Goal: Information Seeking & Learning: Compare options

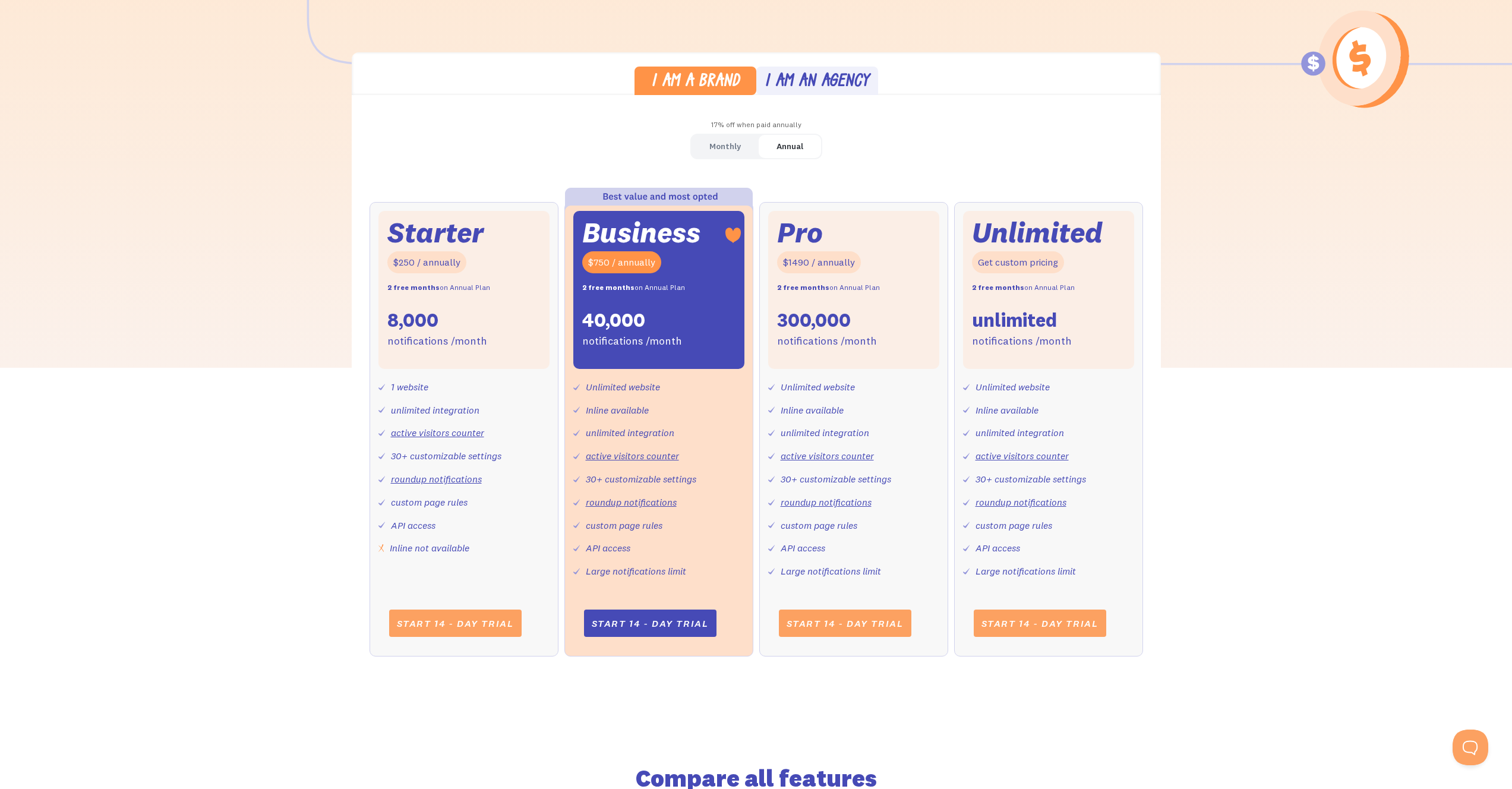
scroll to position [342, 0]
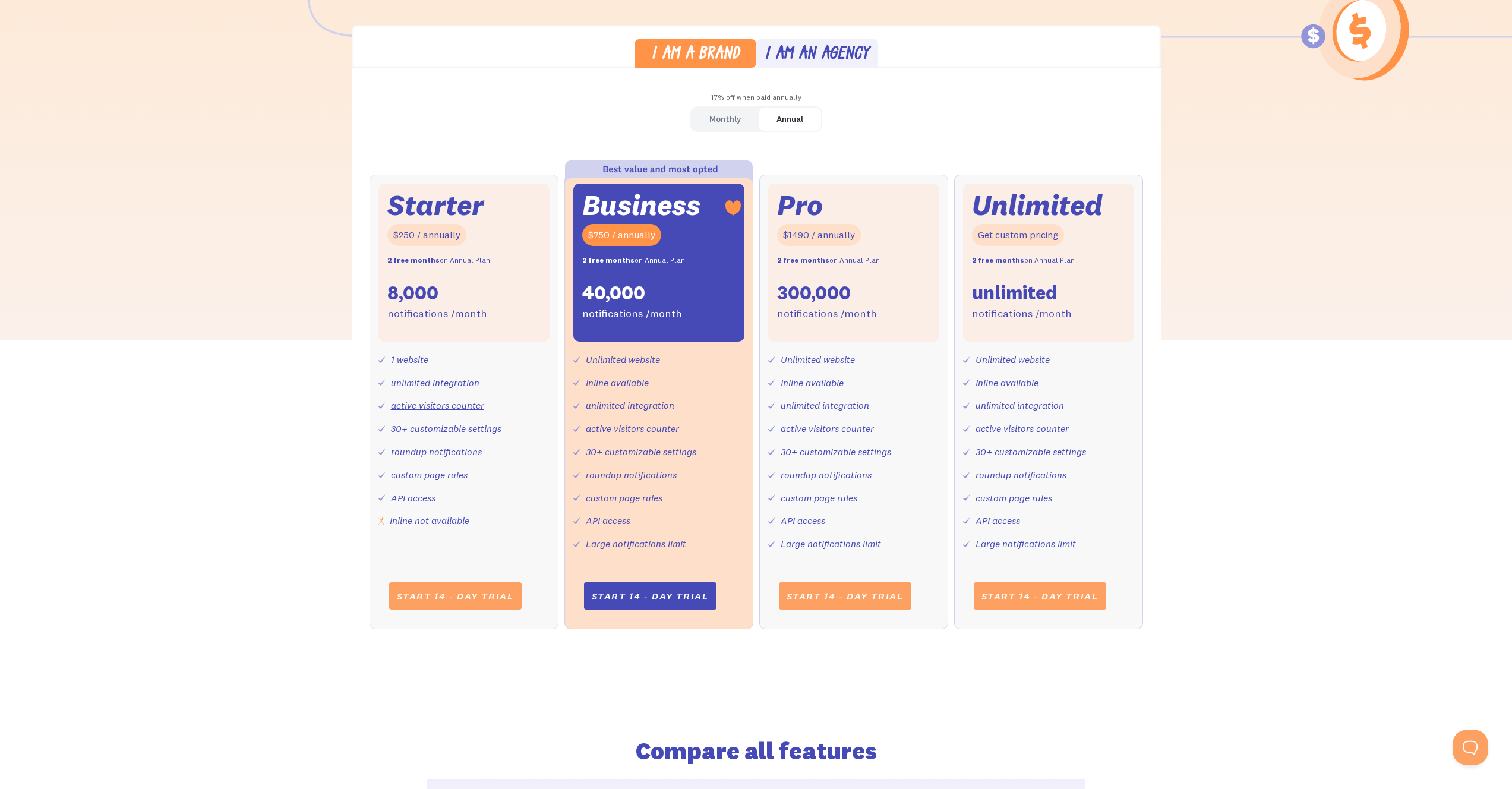
click at [604, 391] on div "Unlimited website Inline available unlimited integration active visitors counte…" at bounding box center [659, 447] width 171 height 211
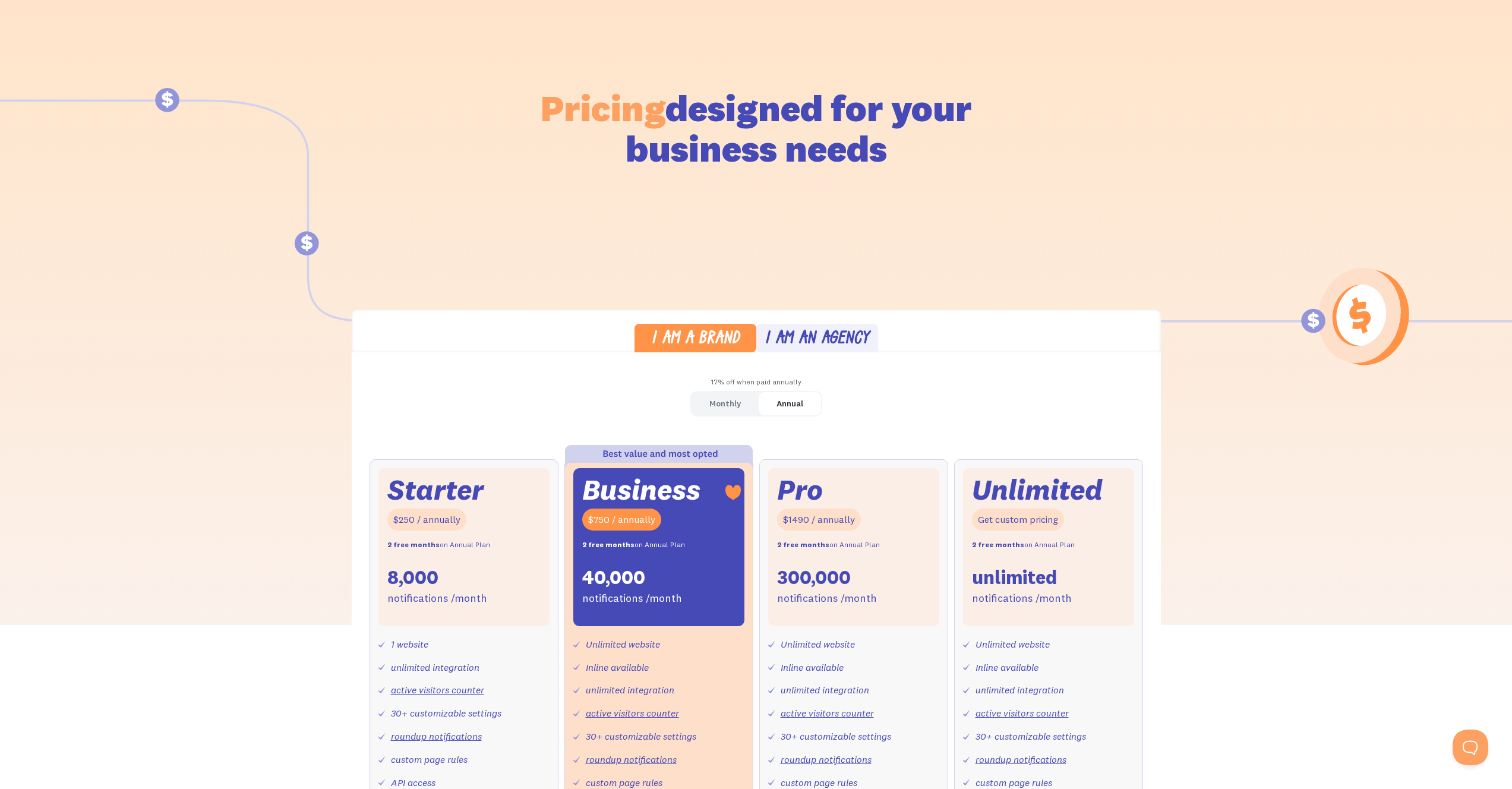
scroll to position [0, 0]
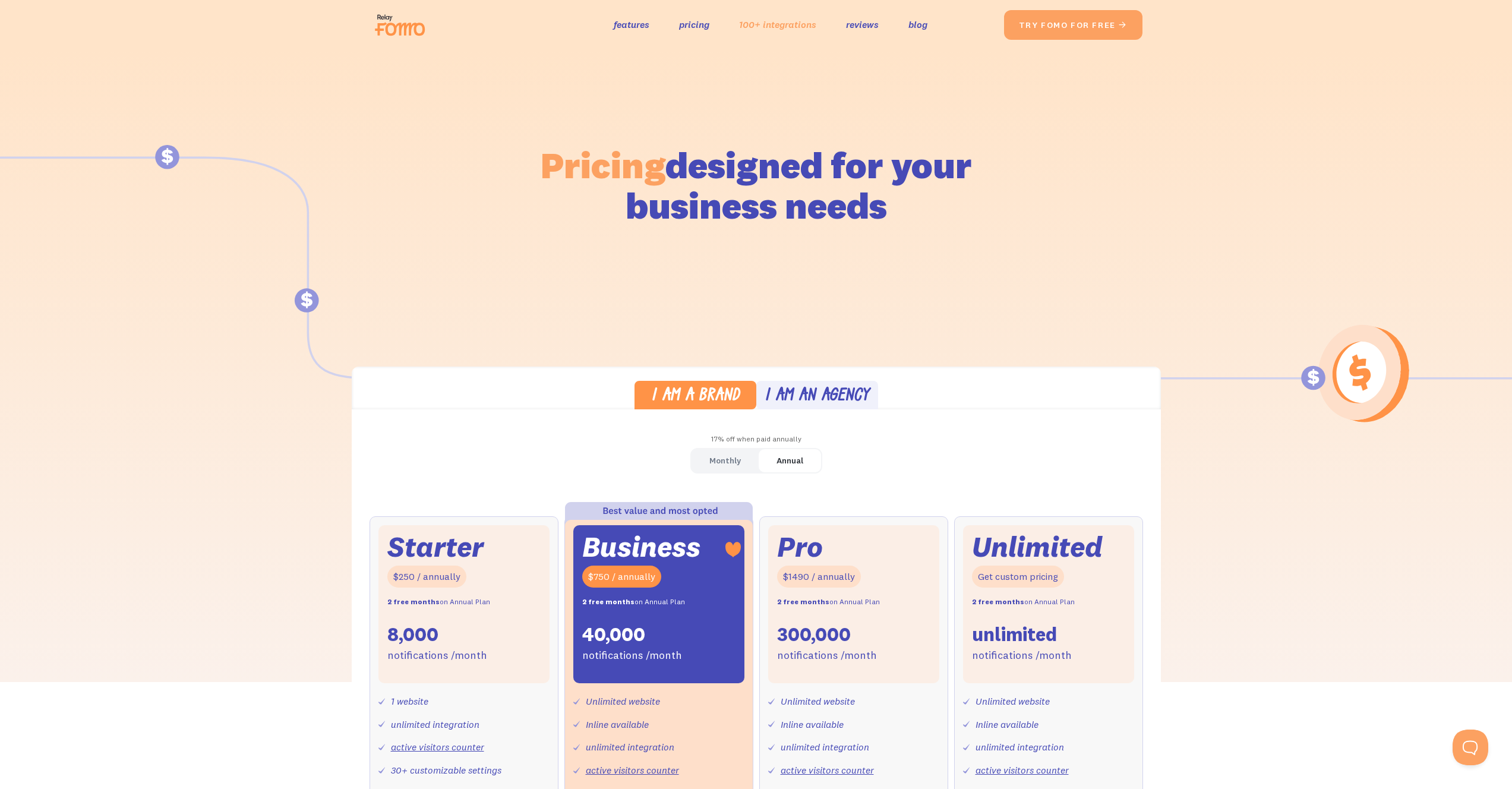
click at [801, 23] on link "100+ integrations" at bounding box center [778, 24] width 77 height 17
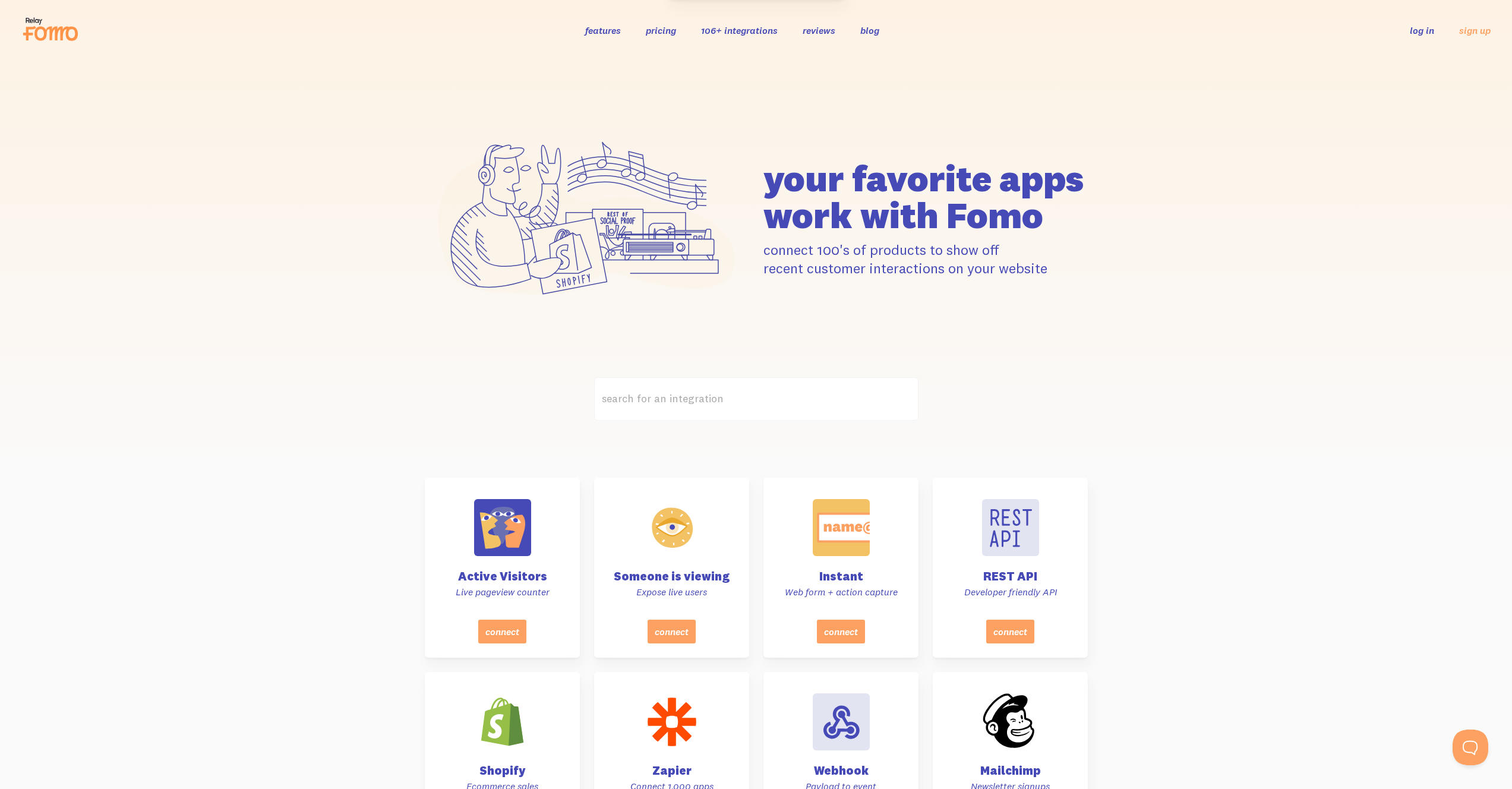
click at [704, 408] on label "search for an integration" at bounding box center [756, 398] width 325 height 43
click at [704, 408] on input "search for an integration" at bounding box center [756, 398] width 325 height 43
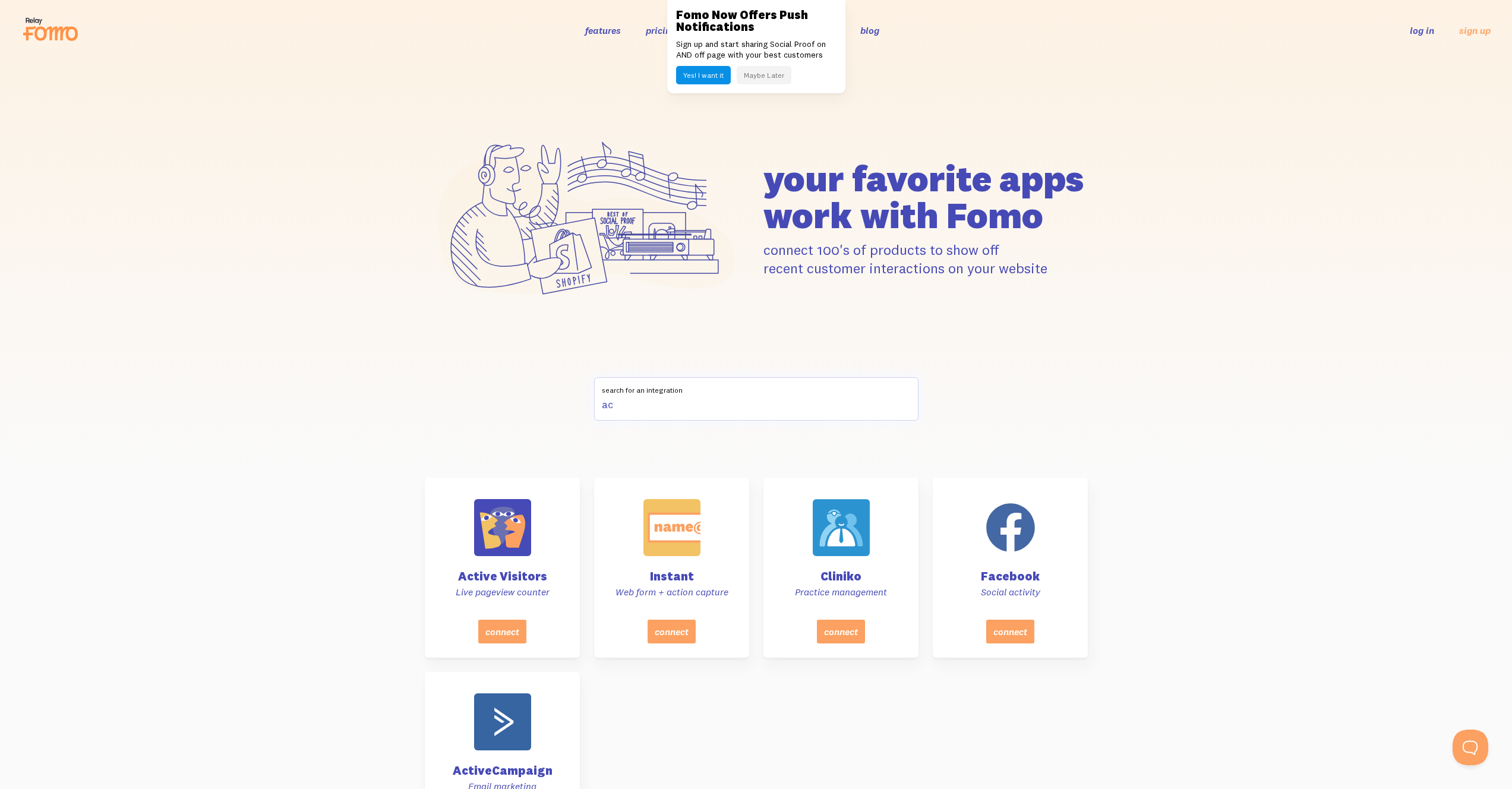
type input "a"
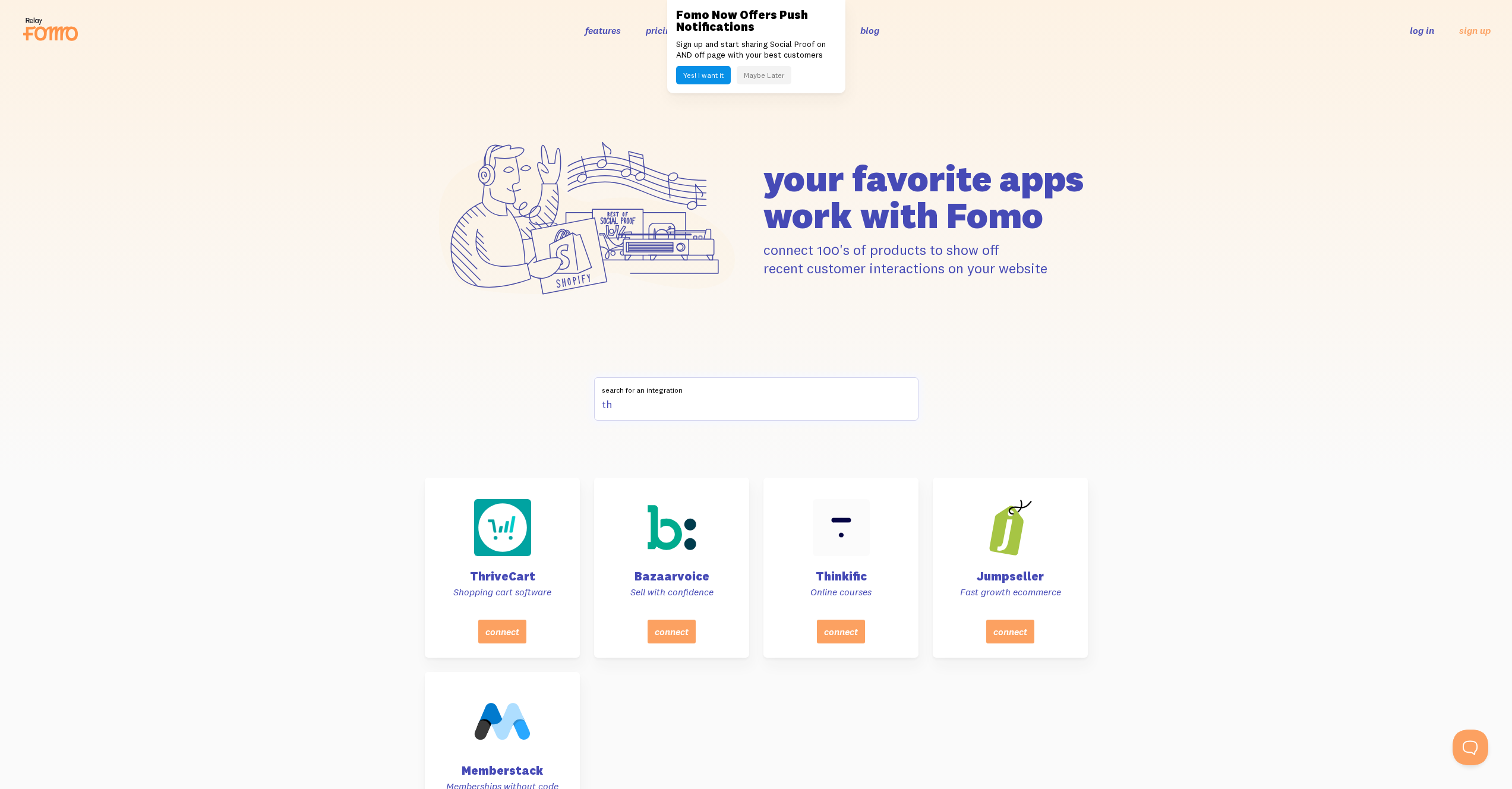
type input "th"
click at [754, 75] on button "Maybe Later" at bounding box center [764, 75] width 55 height 18
click at [613, 27] on link "features" at bounding box center [603, 30] width 36 height 12
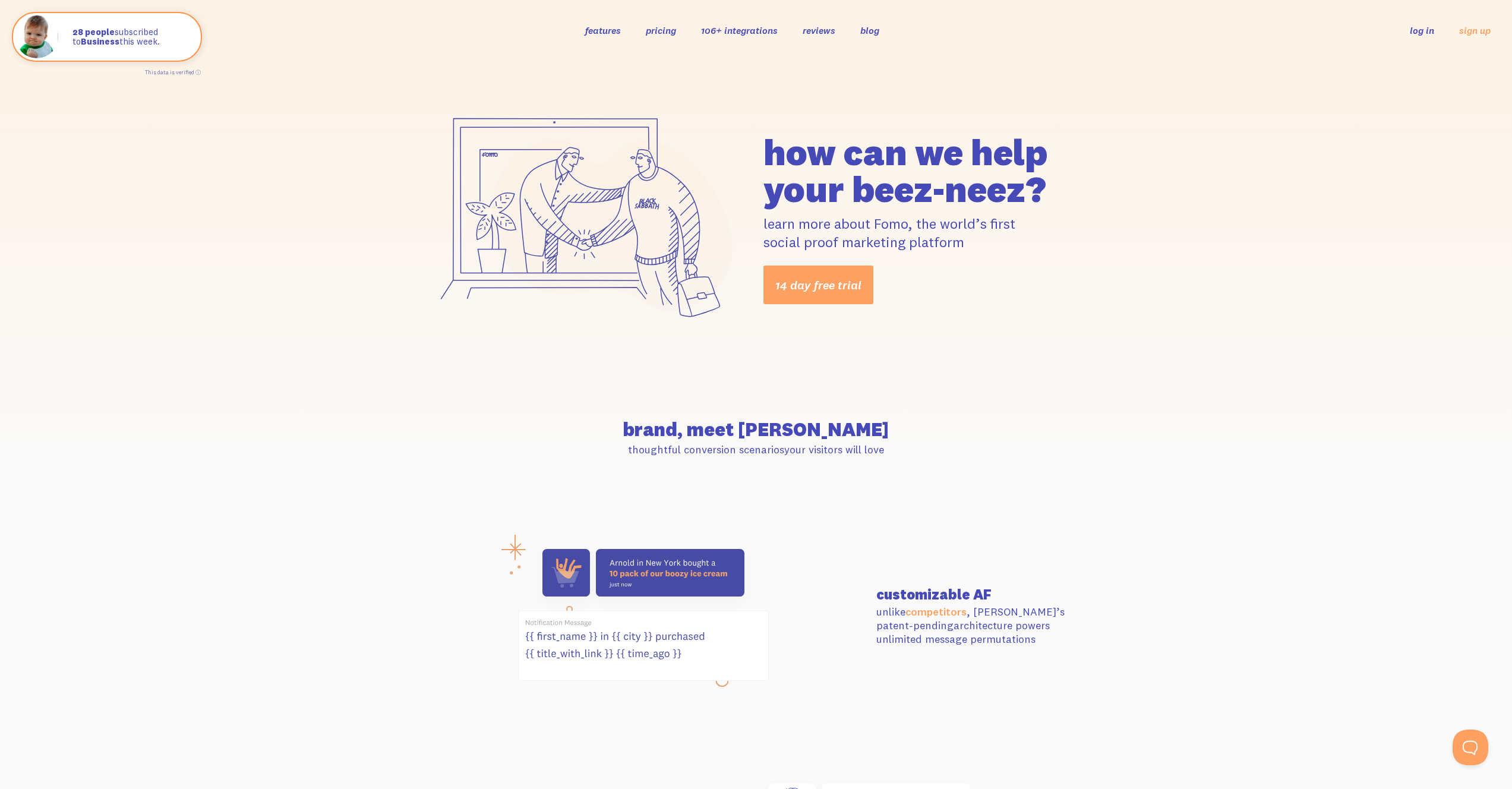
click at [669, 29] on link "pricing" at bounding box center [661, 30] width 30 height 12
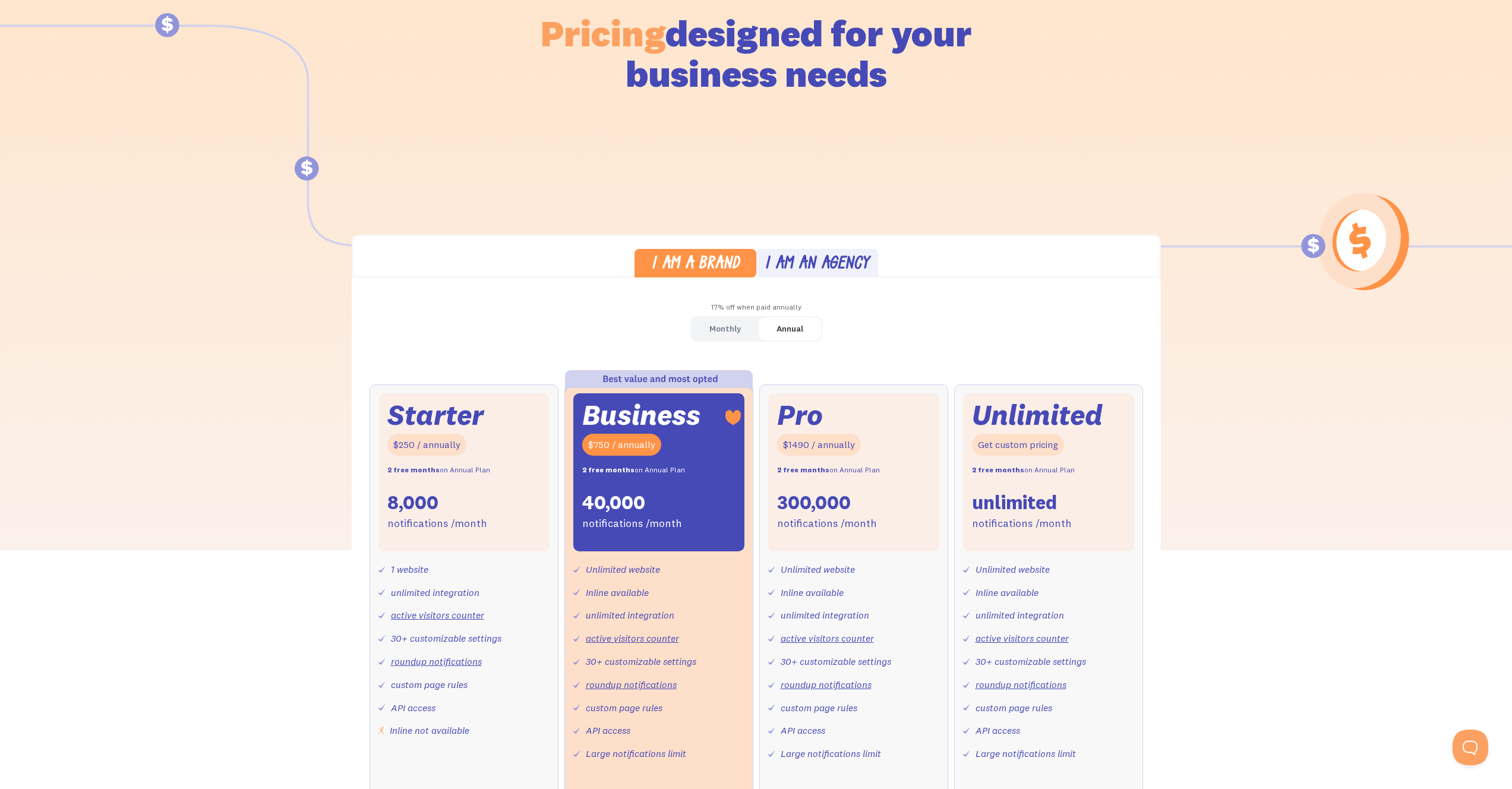
scroll to position [324, 0]
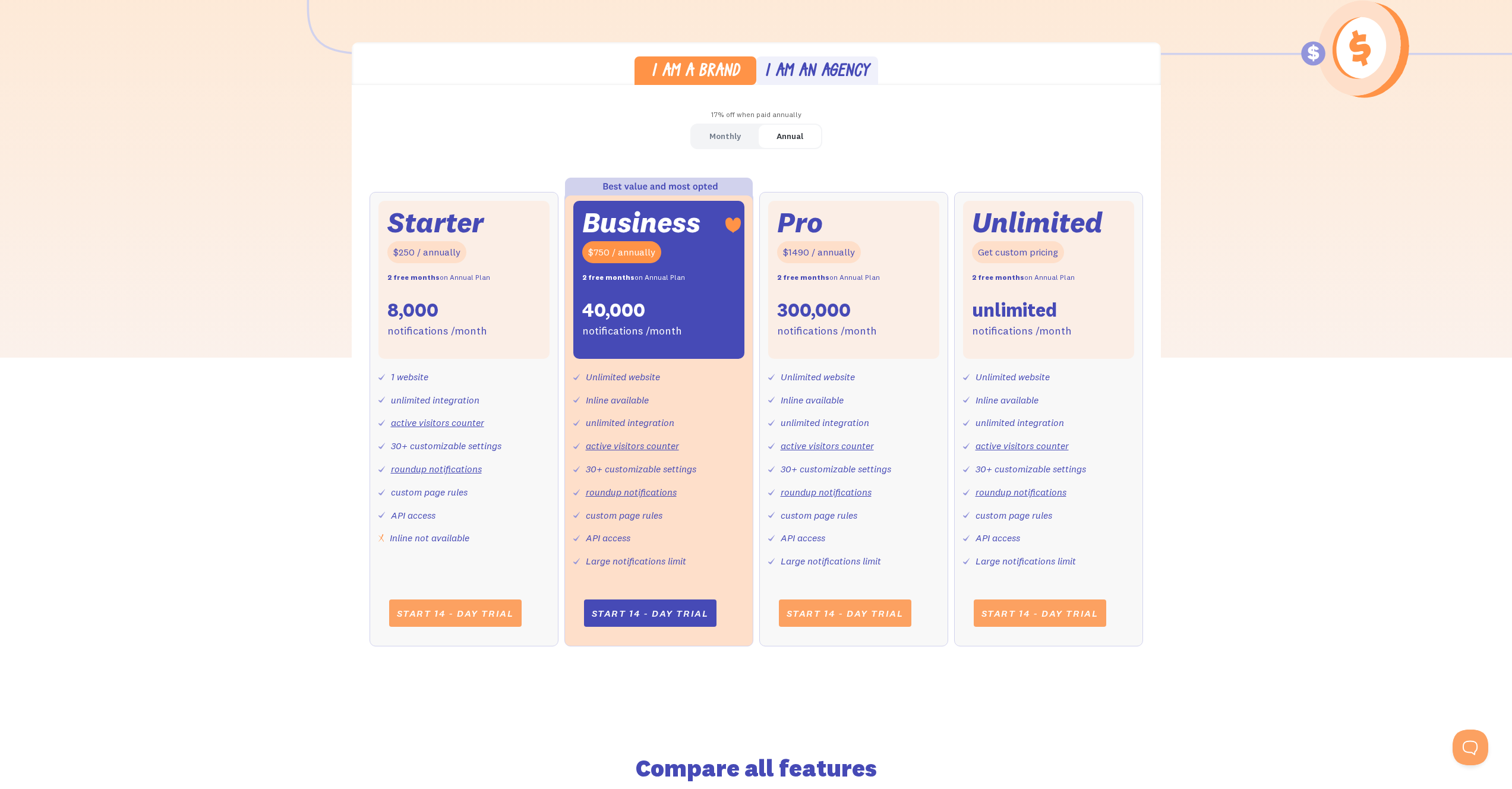
click at [796, 137] on div "Annual" at bounding box center [790, 136] width 27 height 17
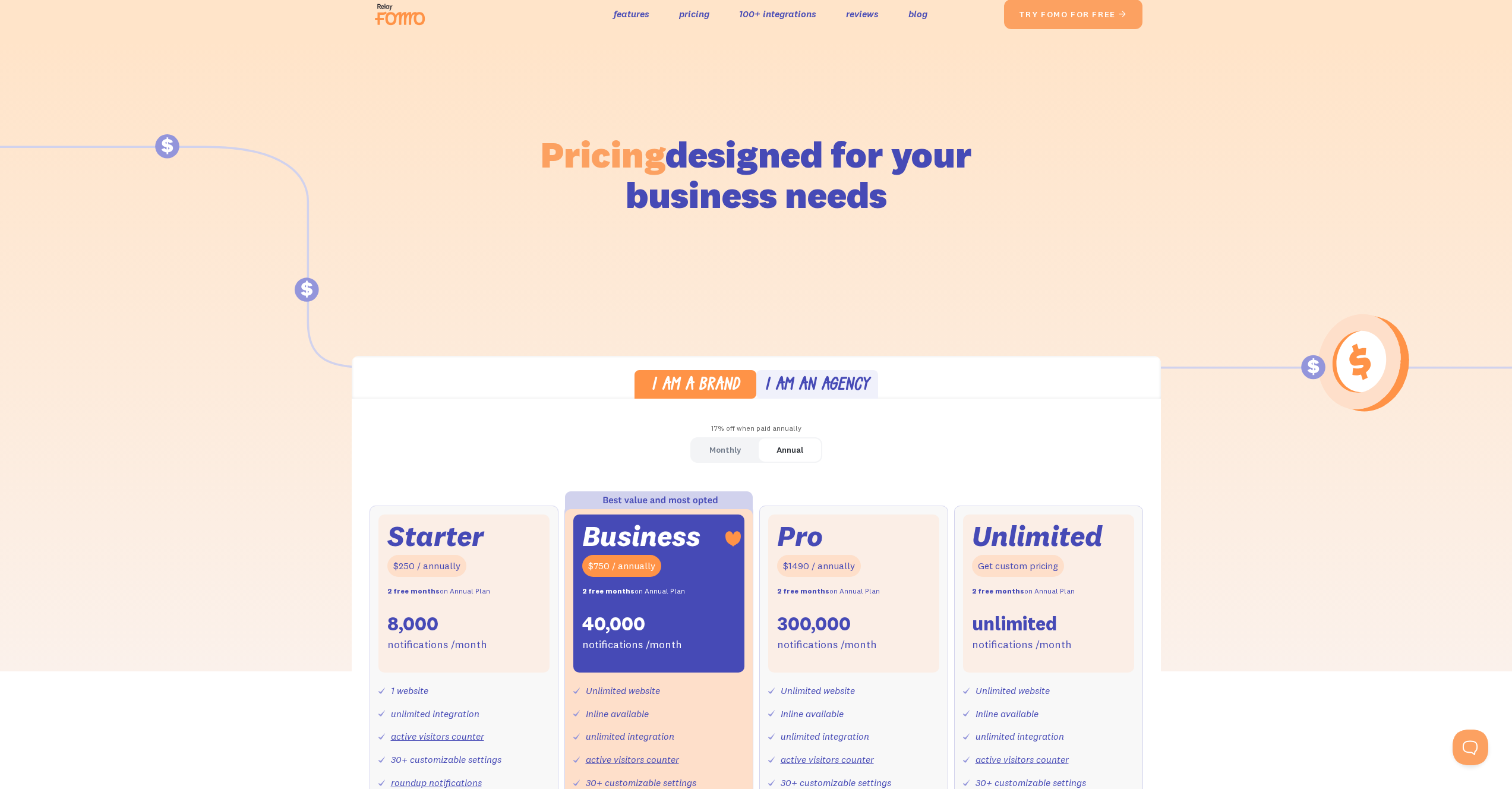
scroll to position [0, 0]
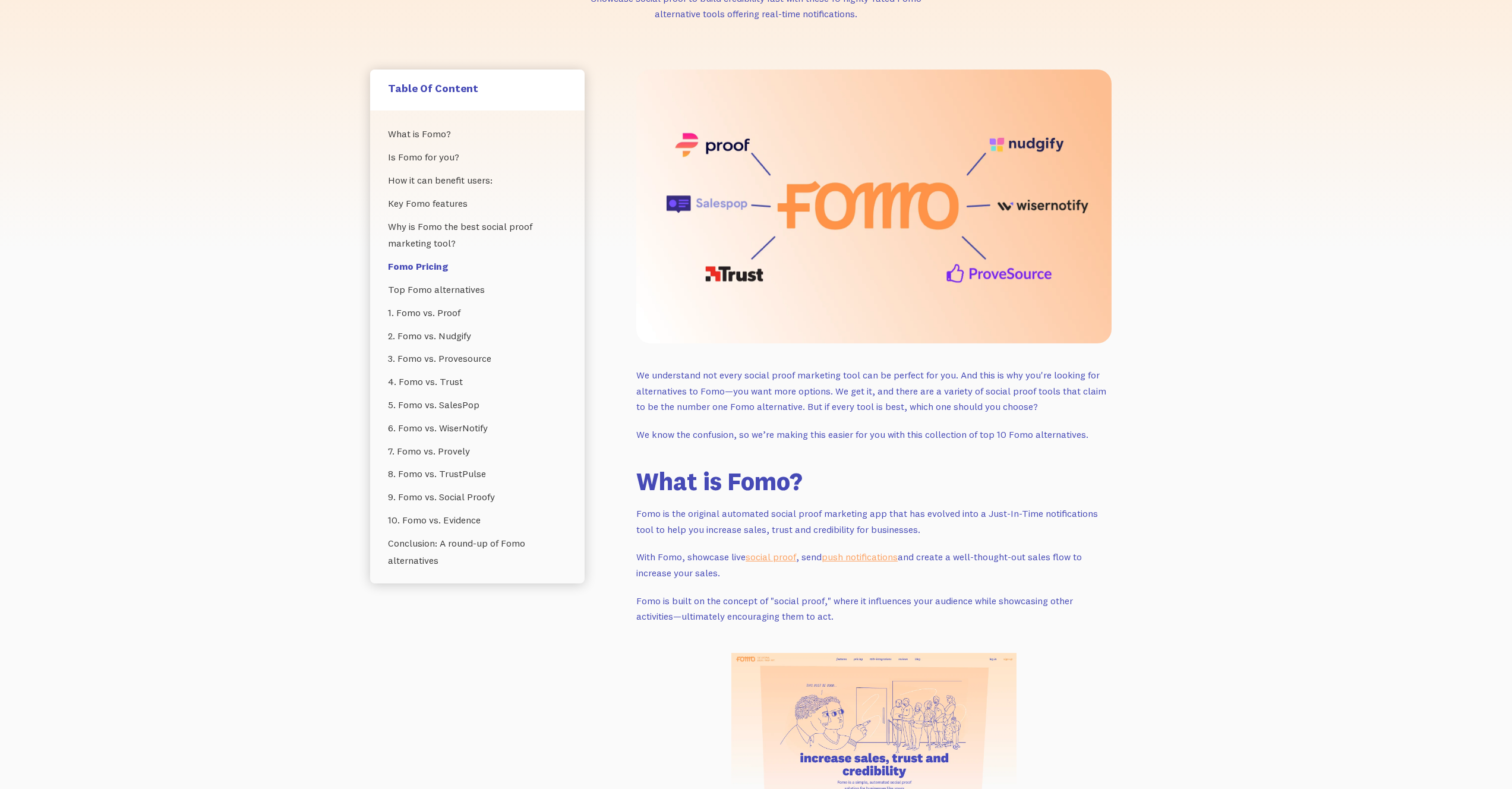
scroll to position [231, 0]
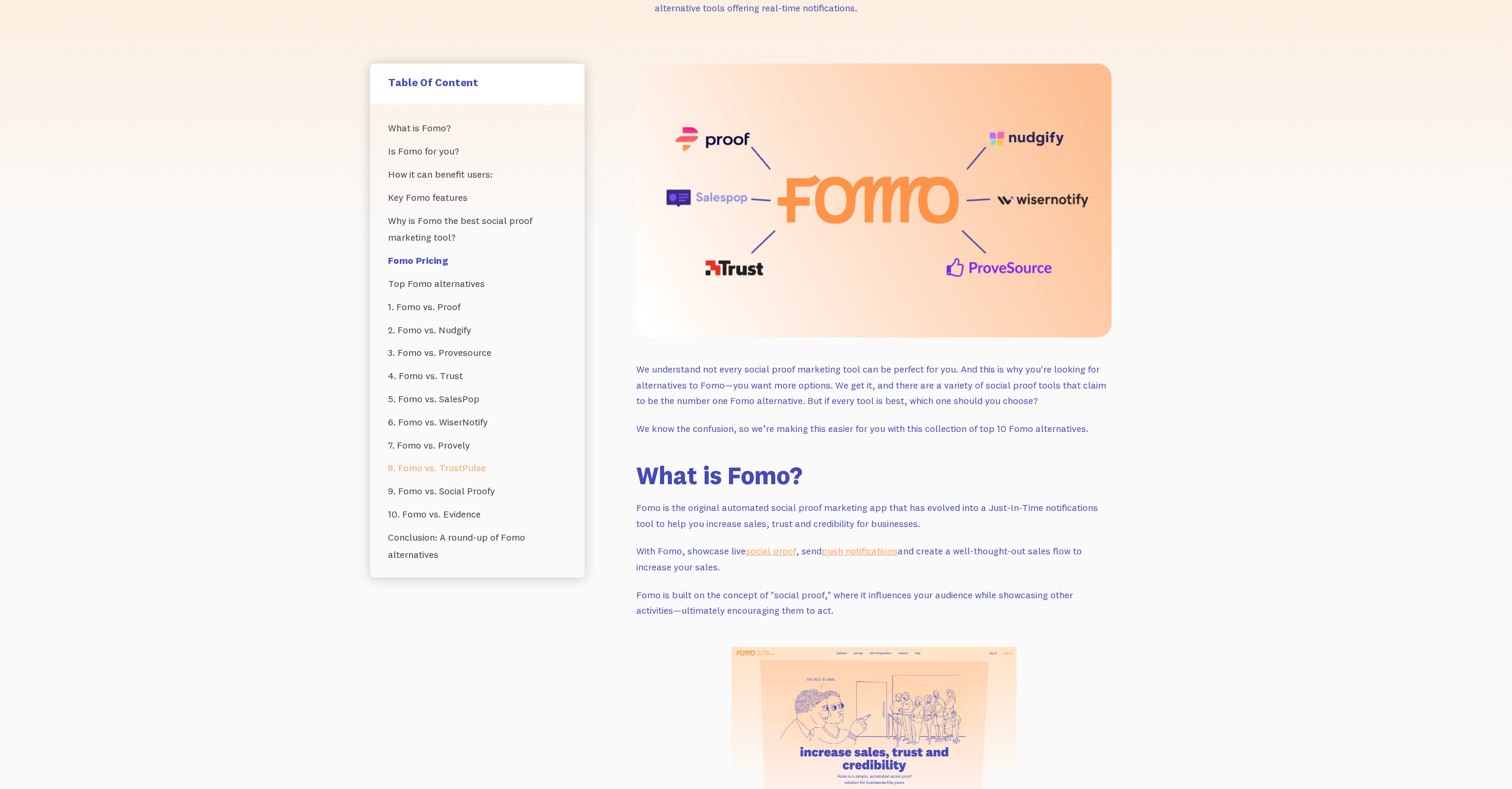
click at [480, 467] on link "8. Fomo vs. TrustPulse" at bounding box center [478, 468] width 179 height 23
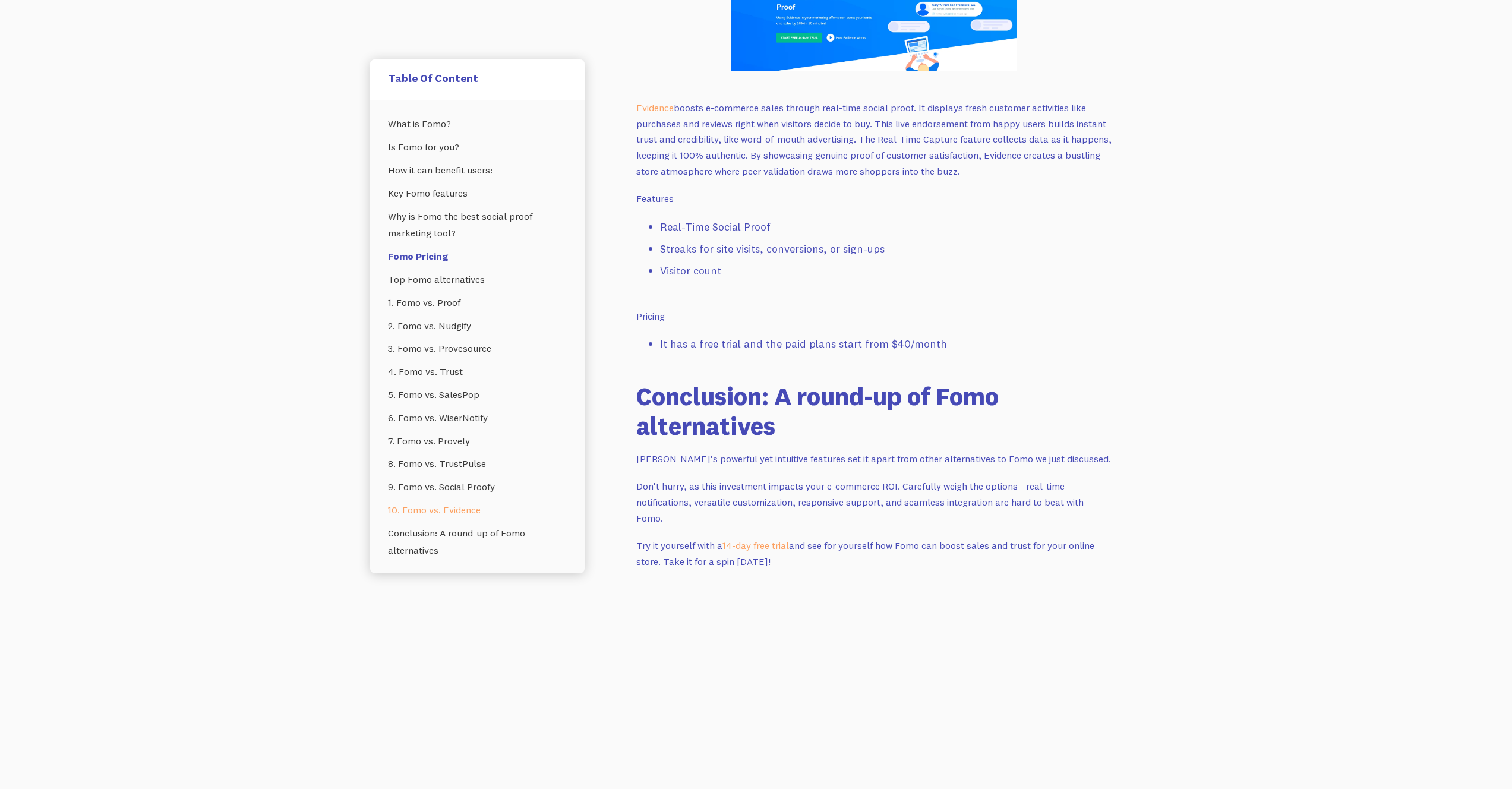
scroll to position [8130, 0]
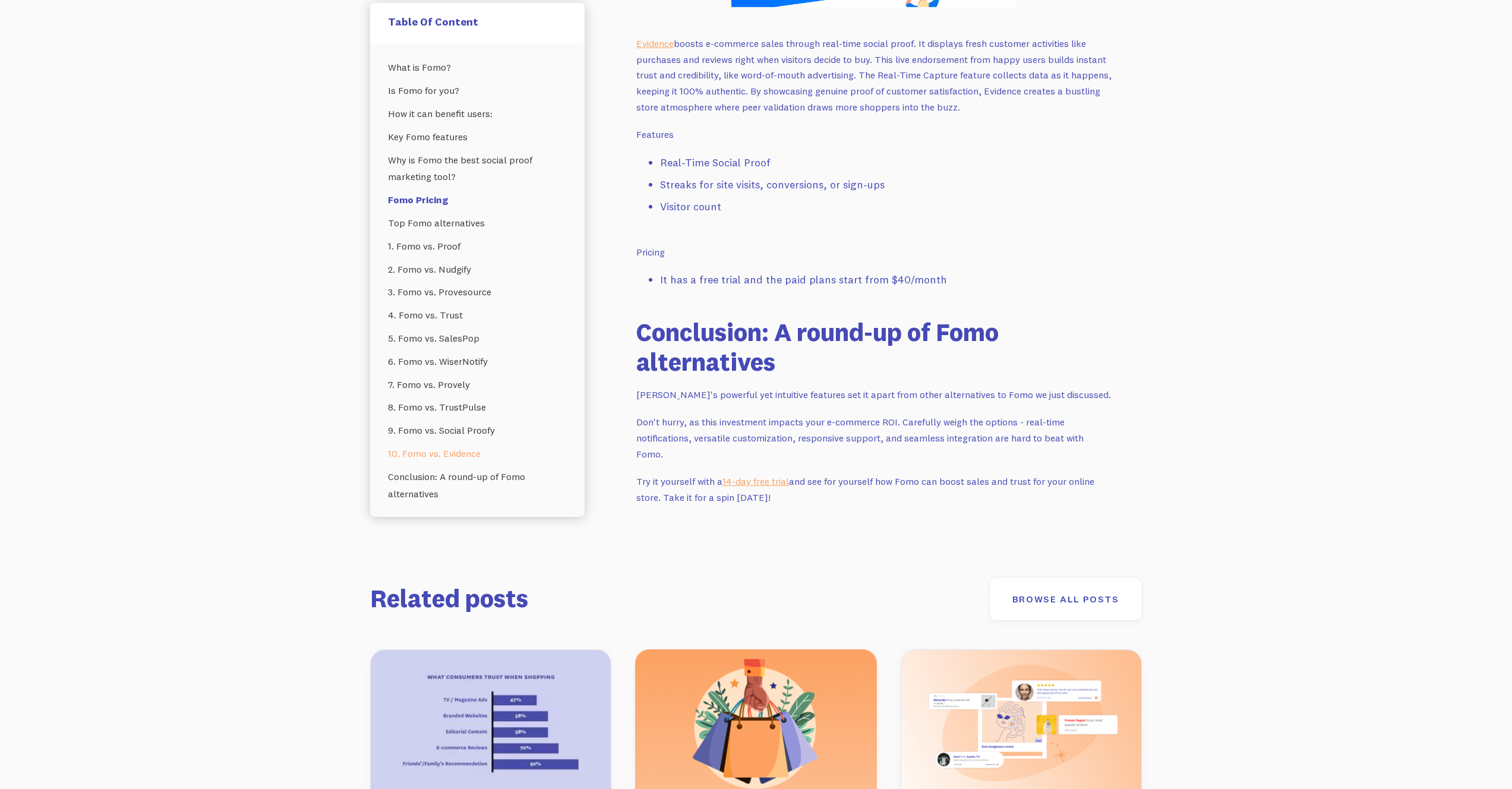
scroll to position [231, 0]
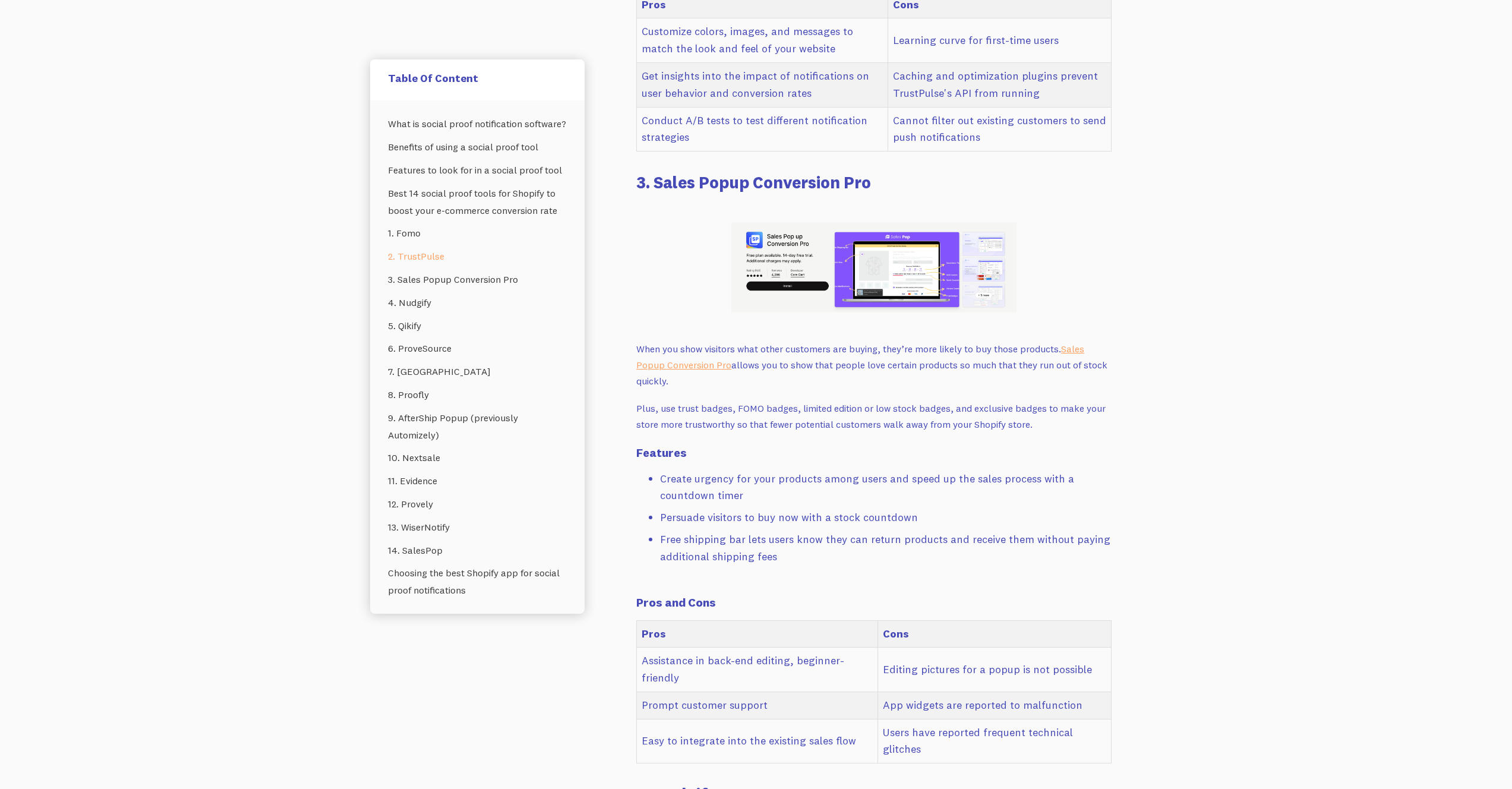
scroll to position [3498, 0]
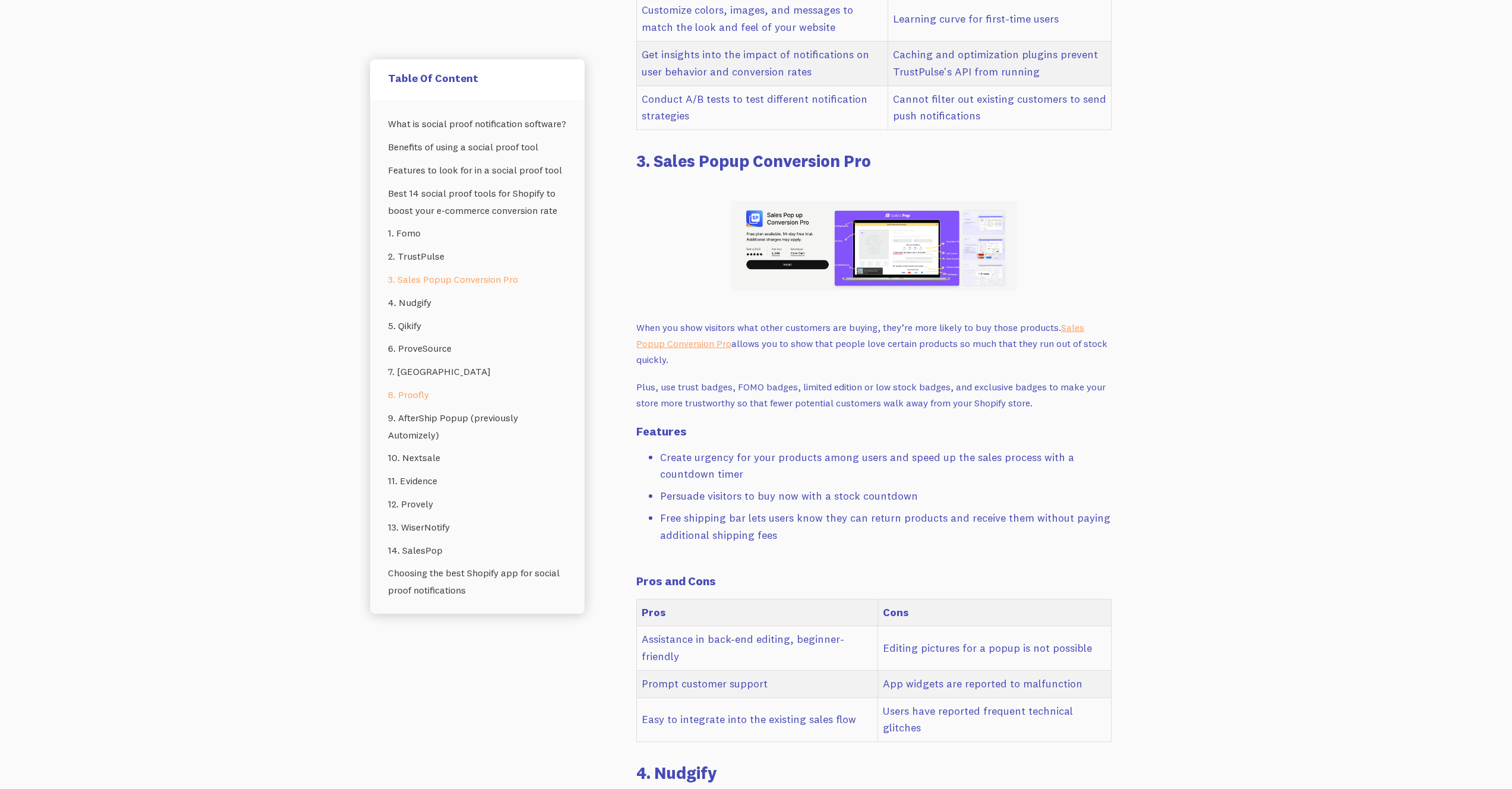
click at [412, 406] on link "8. Proofly" at bounding box center [478, 395] width 179 height 23
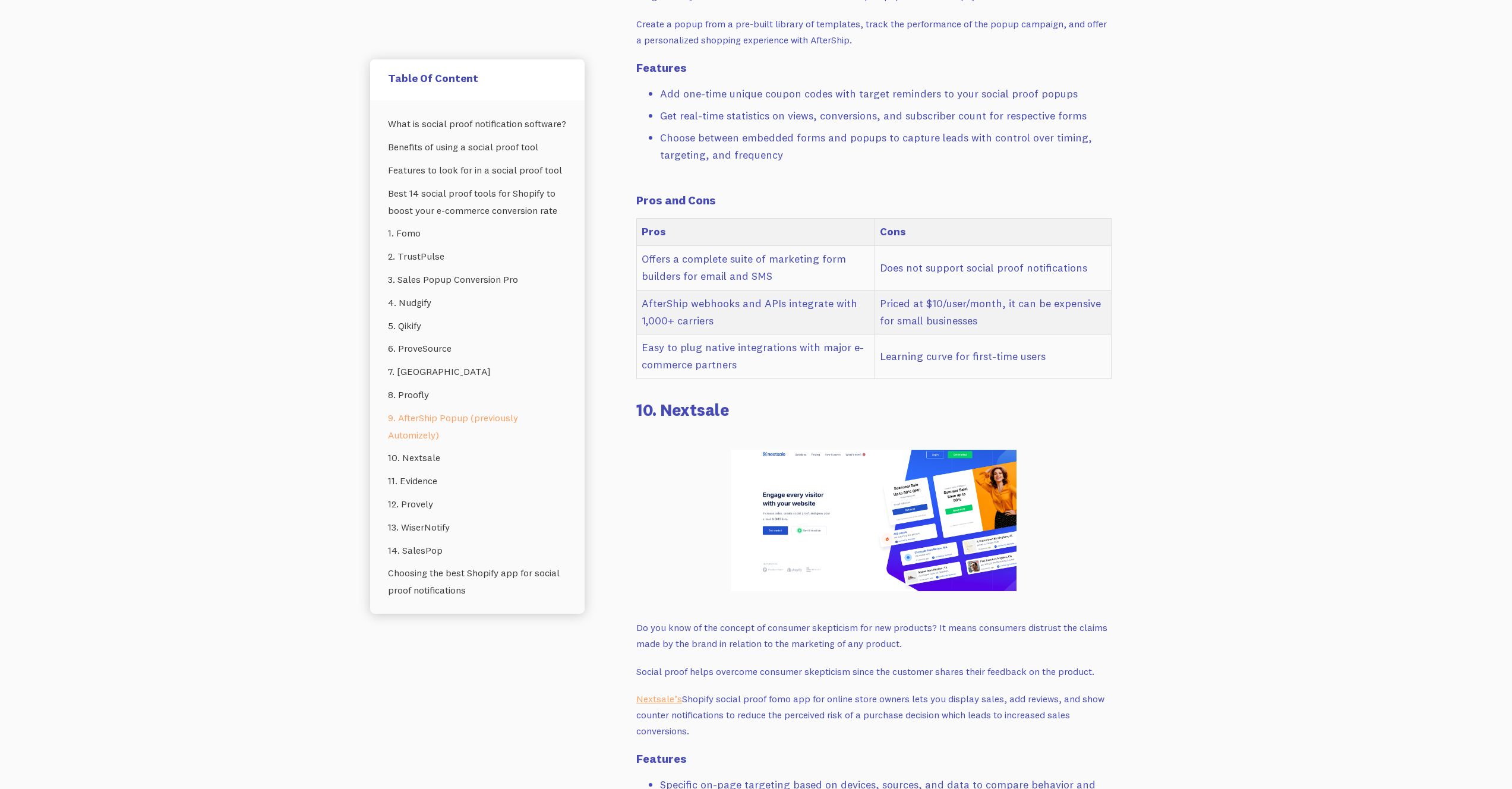
scroll to position [7796, 0]
click at [423, 539] on link "13. WiserNotify" at bounding box center [478, 527] width 179 height 23
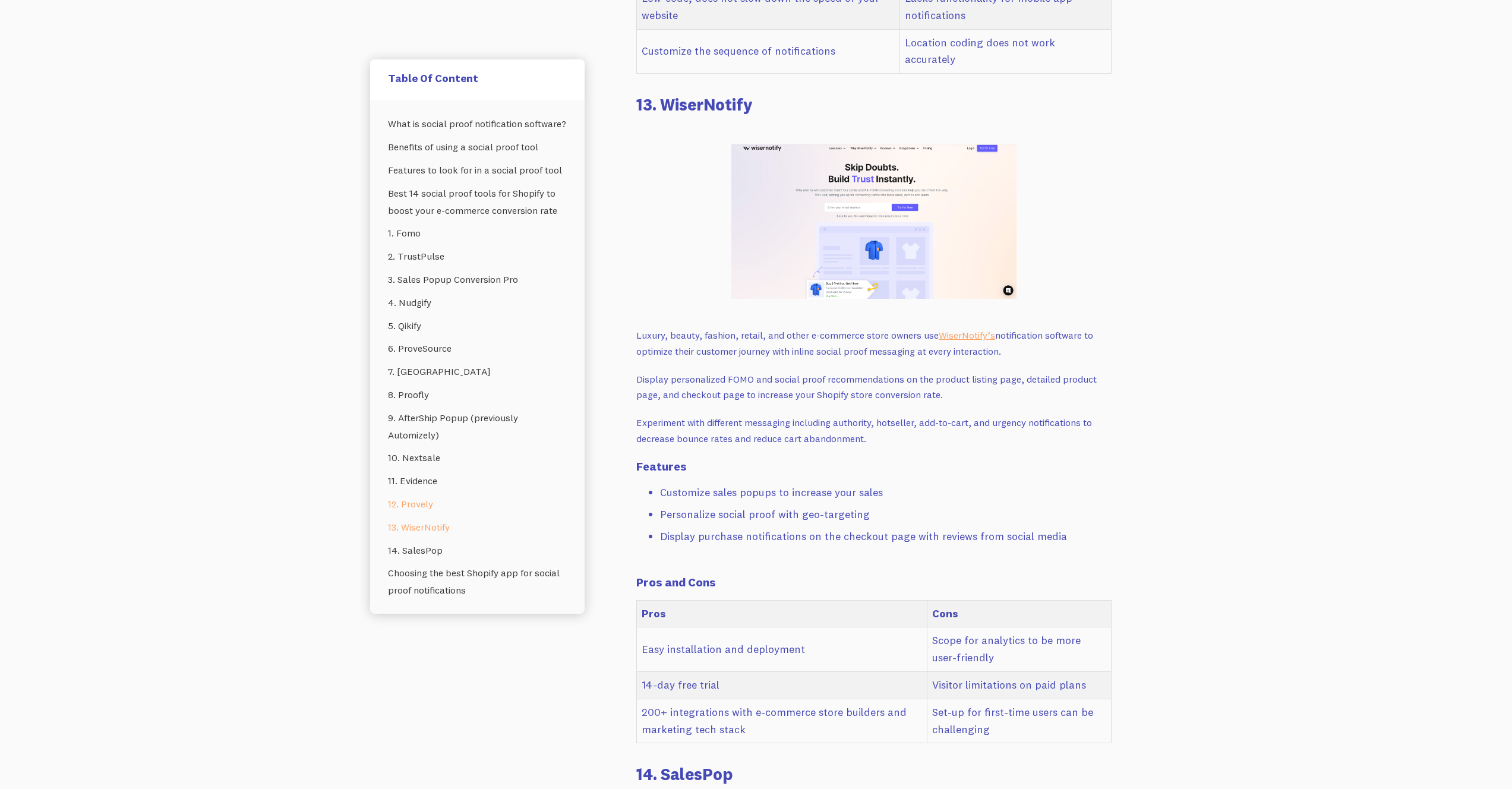
scroll to position [10145, 0]
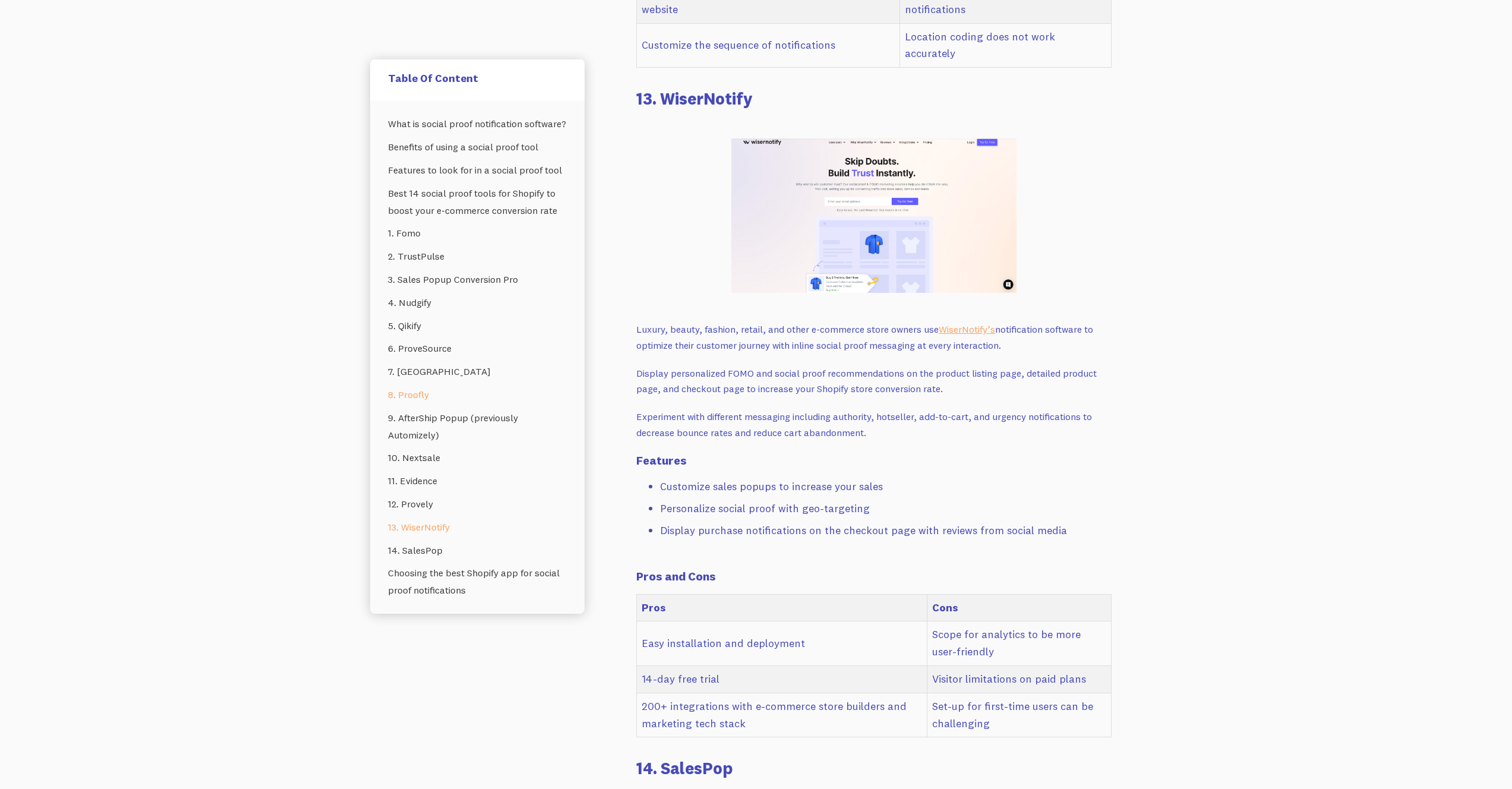
click at [421, 406] on link "8. Proofly" at bounding box center [478, 395] width 179 height 23
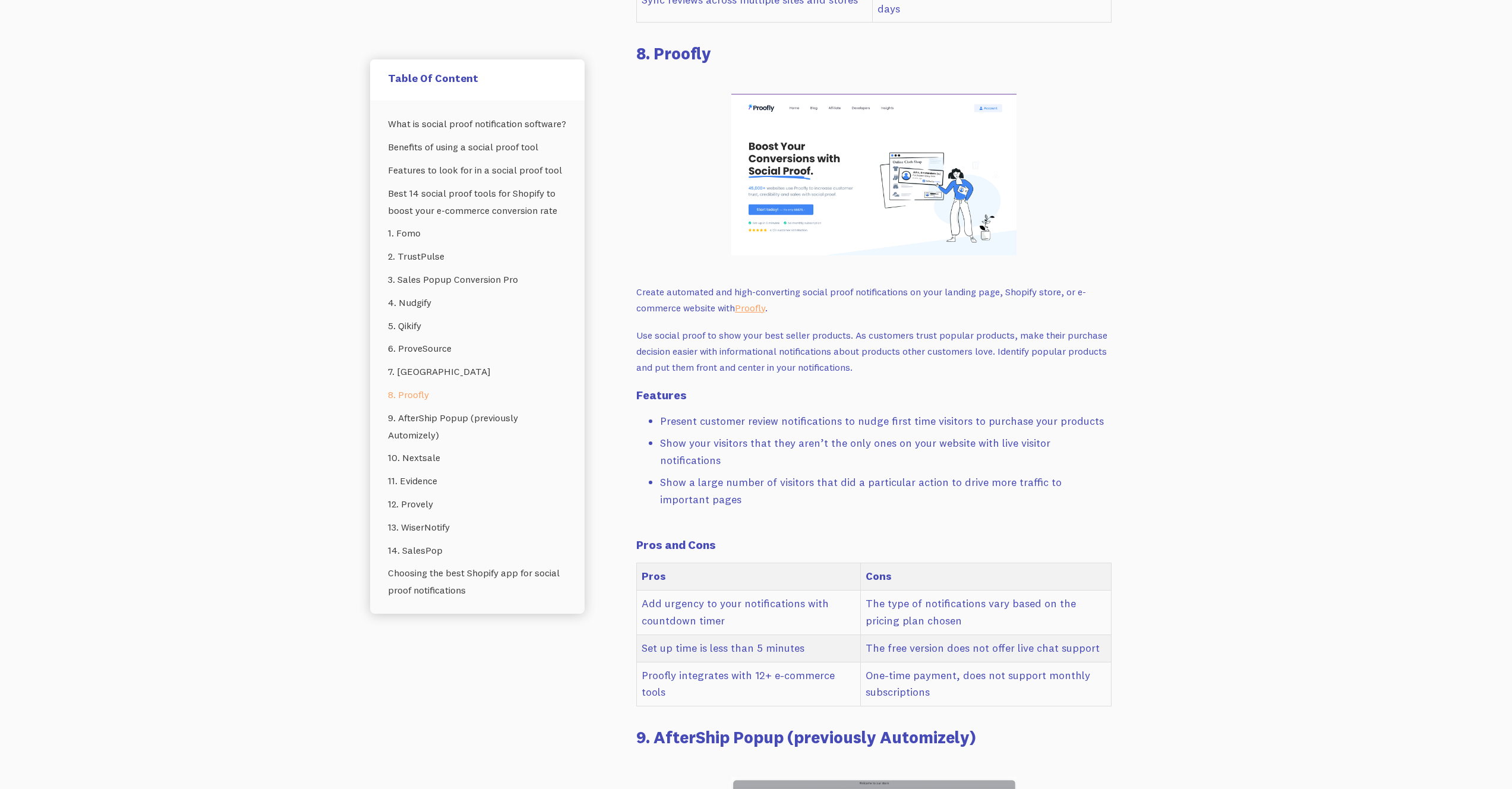
scroll to position [6724, 0]
